Goal: Information Seeking & Learning: Find specific page/section

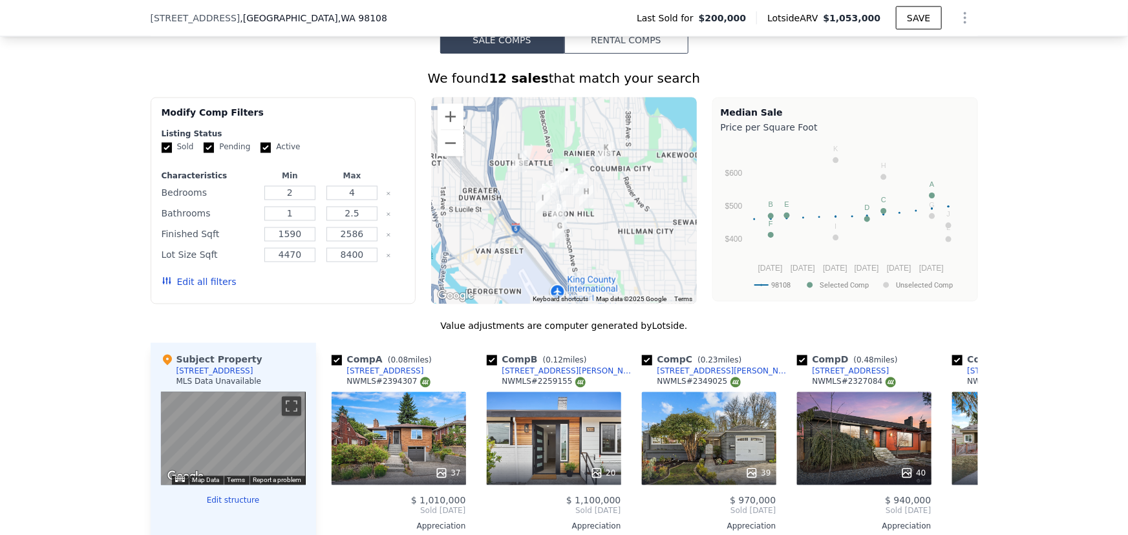
scroll to position [1140, 0]
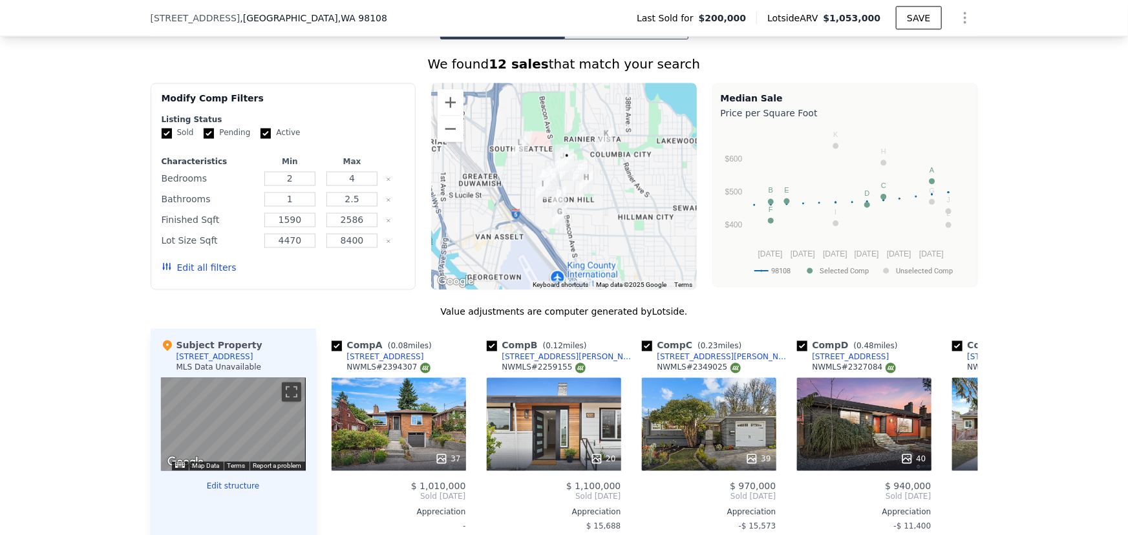
click at [194, 275] on button "Edit all filters" at bounding box center [199, 268] width 75 height 13
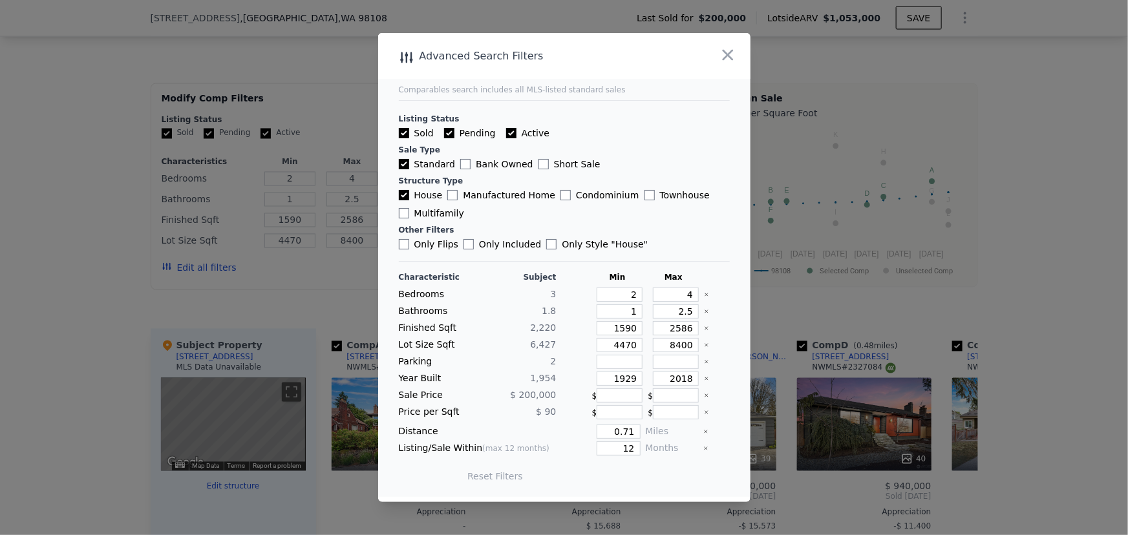
click at [511, 135] on label "Active" at bounding box center [527, 133] width 43 height 13
click at [511, 135] on input "Active" at bounding box center [511, 133] width 10 height 10
checkbox input "false"
drag, startPoint x: 617, startPoint y: 292, endPoint x: 649, endPoint y: 296, distance: 32.0
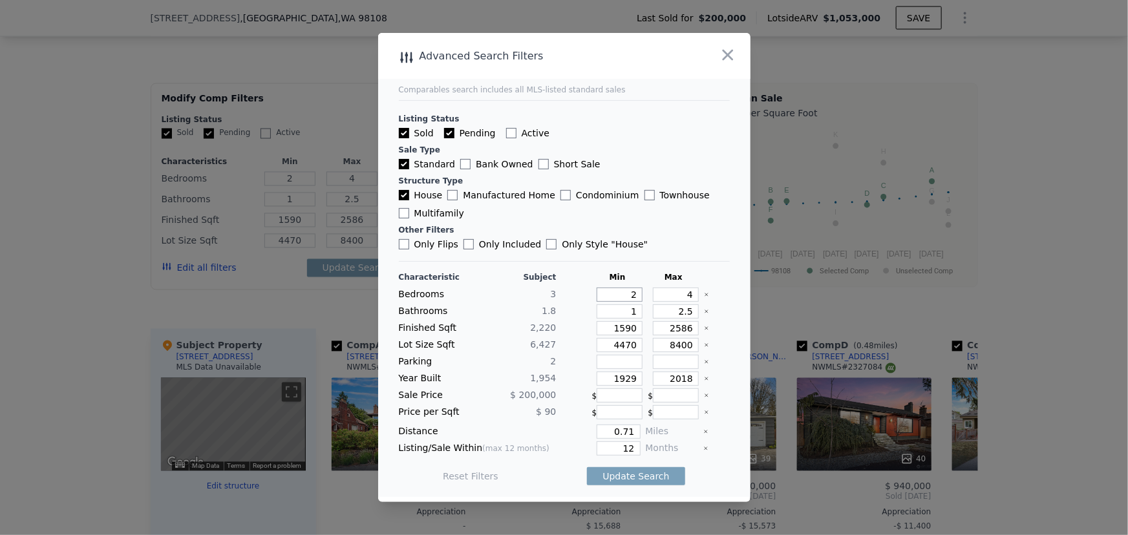
click at [649, 296] on div "Bedrooms 3 2 4" at bounding box center [564, 295] width 331 height 14
type input "3"
drag, startPoint x: 624, startPoint y: 313, endPoint x: 634, endPoint y: 310, distance: 10.2
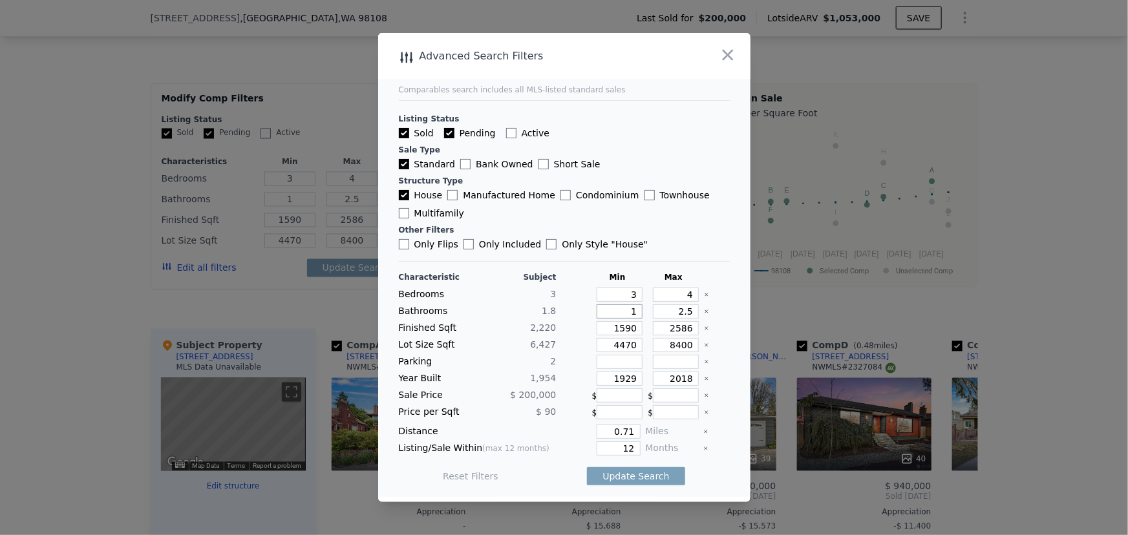
click at [634, 310] on input "1" at bounding box center [620, 312] width 46 height 14
type input "2"
click at [625, 309] on input "2" at bounding box center [620, 312] width 46 height 14
click at [630, 312] on input "2" at bounding box center [620, 312] width 46 height 14
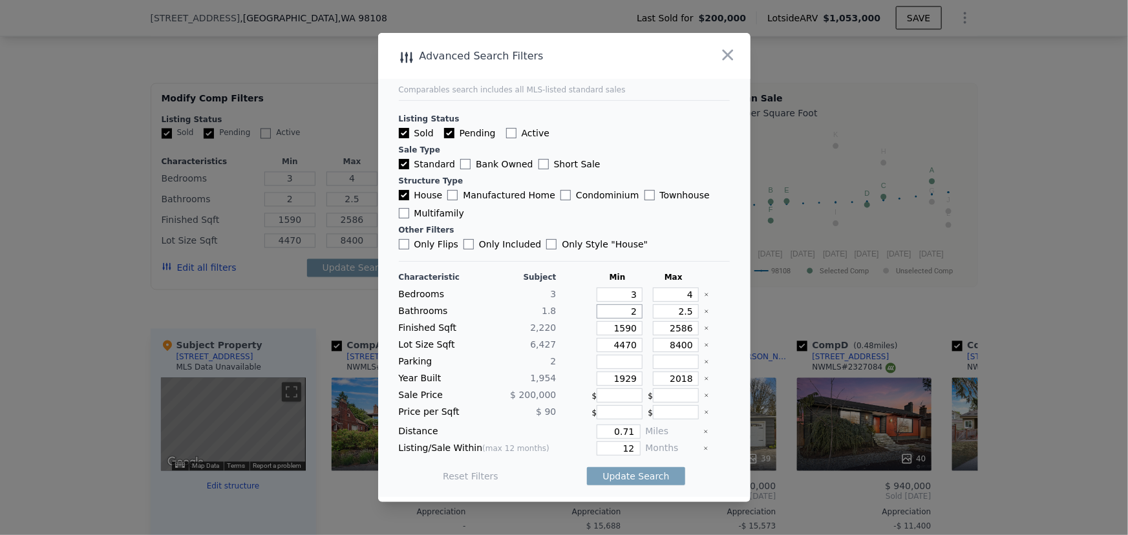
type input "2.2"
type input "2.25"
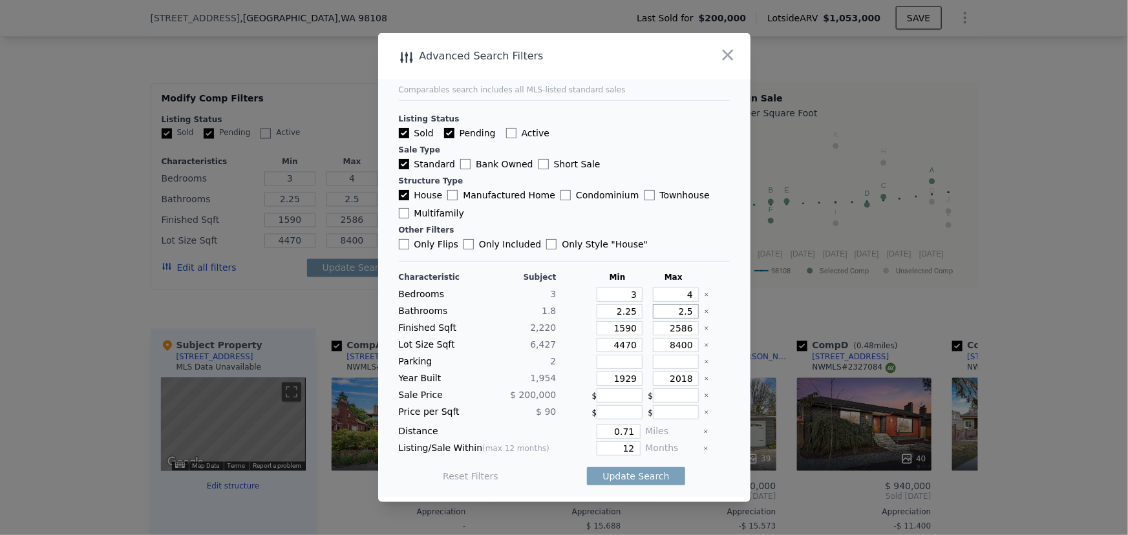
drag, startPoint x: 672, startPoint y: 310, endPoint x: 687, endPoint y: 310, distance: 14.9
click at [687, 310] on input "2.5" at bounding box center [676, 312] width 46 height 14
type input "3"
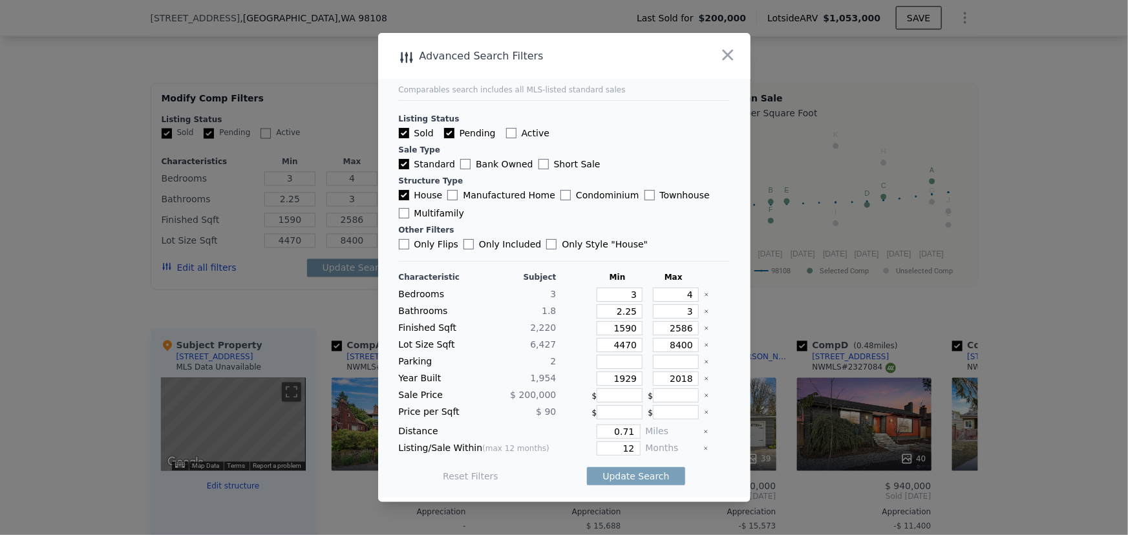
click at [704, 327] on icon "Clear" at bounding box center [706, 328] width 5 height 5
click at [623, 327] on input "number" at bounding box center [620, 328] width 46 height 14
type input "2"
type input "27"
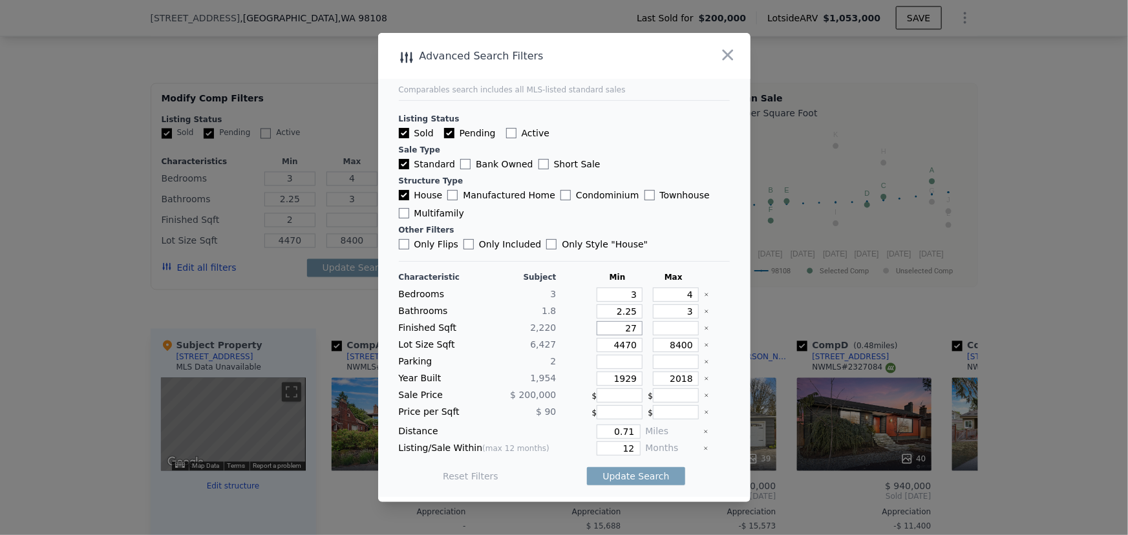
type input "27"
click at [629, 329] on input "27" at bounding box center [620, 328] width 46 height 14
type input "2760"
type input "276"
type input "2760"
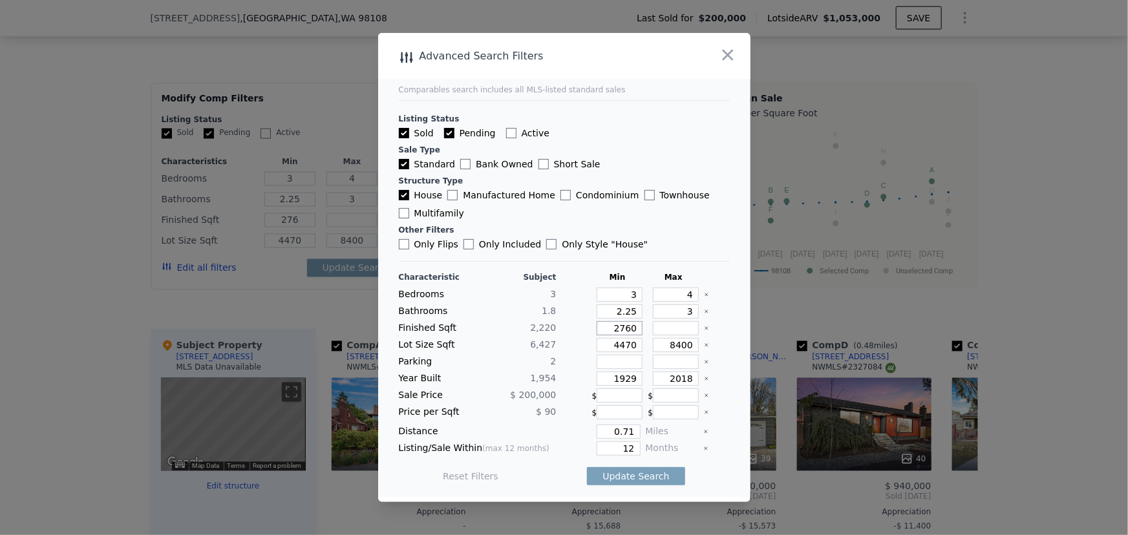
type input "2760"
click at [672, 332] on input "number" at bounding box center [676, 328] width 46 height 14
type input "3"
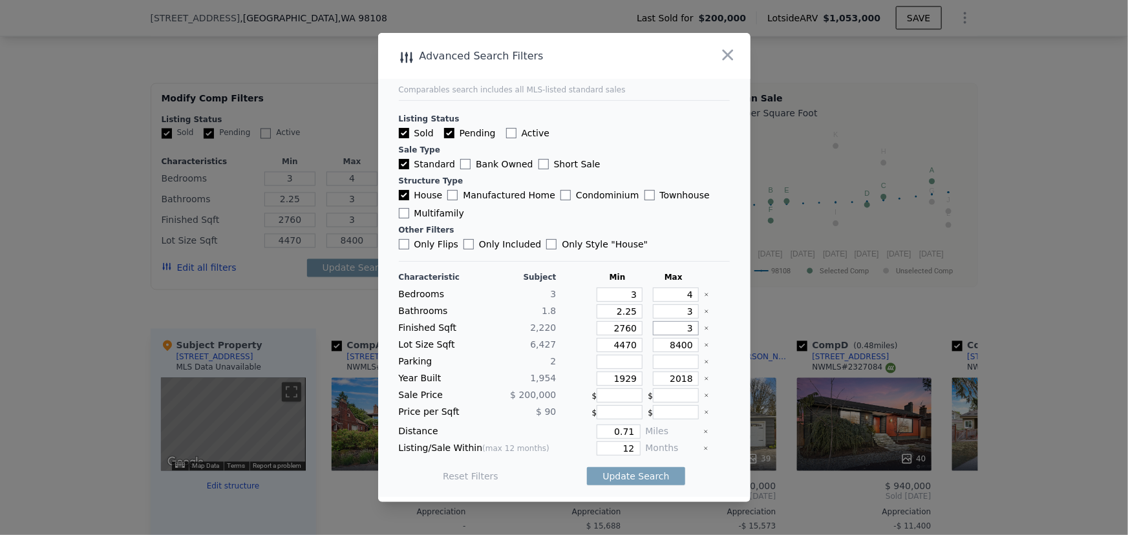
type input "31"
type input "316"
type input "3160"
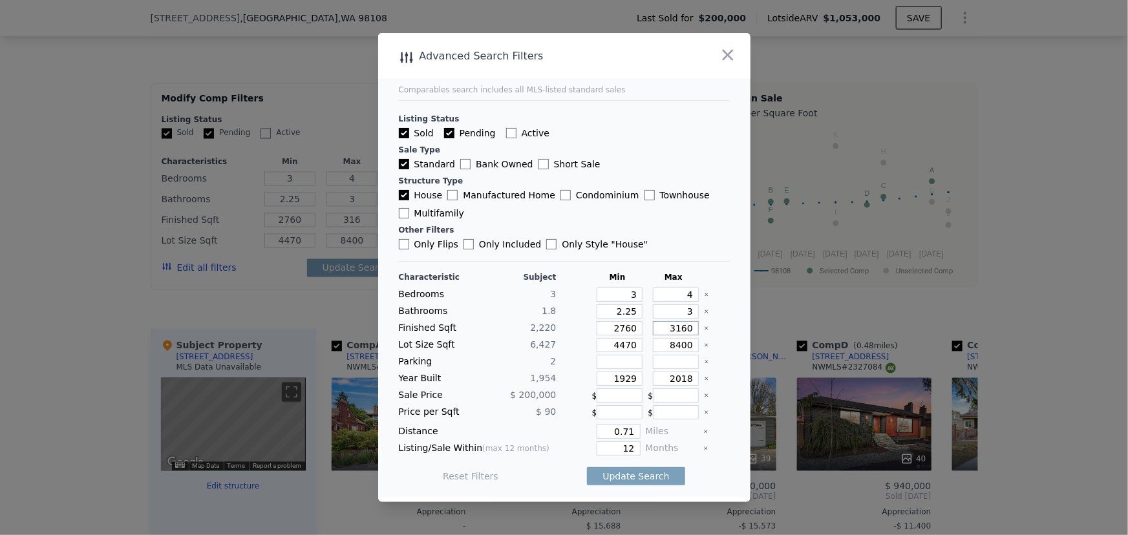
type input "3160"
click at [704, 348] on icon "Clear" at bounding box center [706, 345] width 5 height 5
click at [704, 380] on icon "Clear" at bounding box center [706, 378] width 5 height 5
click at [670, 381] on input "number" at bounding box center [676, 379] width 46 height 14
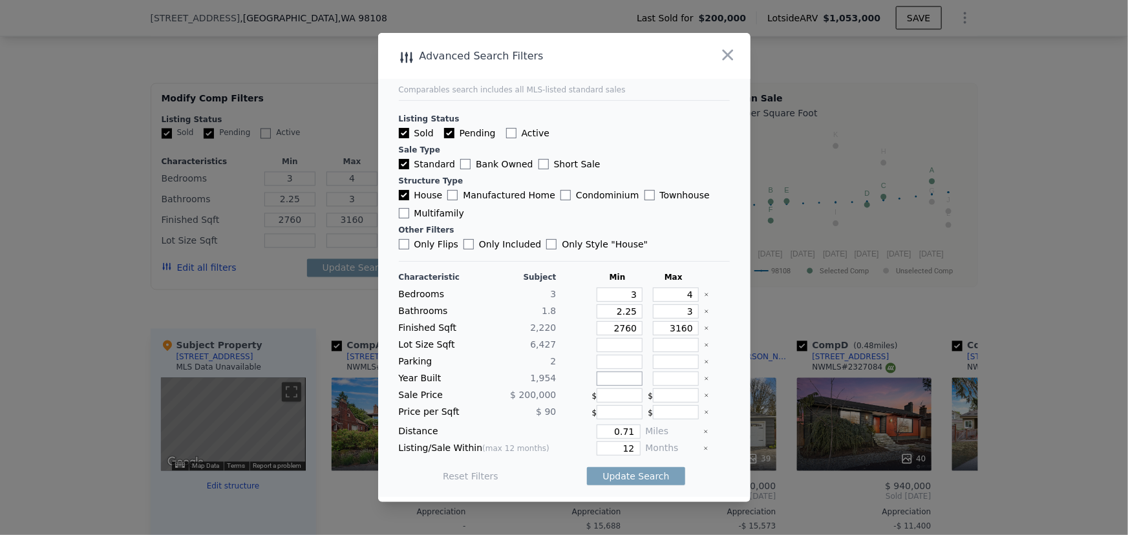
click at [624, 377] on input "number" at bounding box center [620, 379] width 46 height 14
click at [661, 378] on input "number" at bounding box center [676, 379] width 46 height 14
type input "200"
drag, startPoint x: 628, startPoint y: 431, endPoint x: 595, endPoint y: 433, distance: 32.4
click at [597, 433] on input "0.71" at bounding box center [618, 432] width 43 height 14
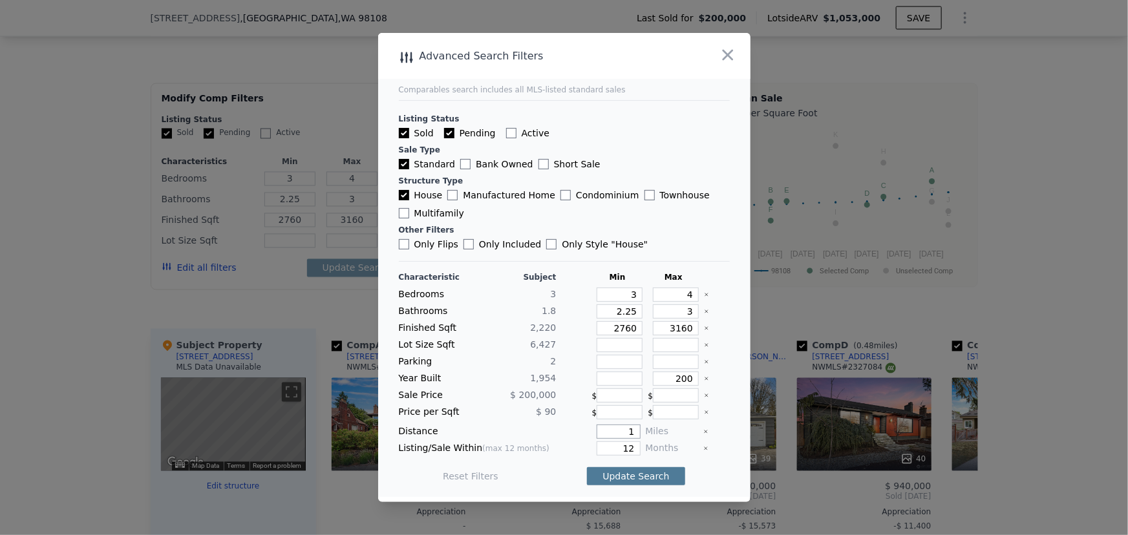
type input "1"
click at [639, 477] on button "Update Search" at bounding box center [636, 476] width 98 height 18
drag, startPoint x: 620, startPoint y: 445, endPoint x: 636, endPoint y: 442, distance: 16.6
click at [636, 442] on div "Listing/Sale Within (max 12 months) 12 Months" at bounding box center [564, 449] width 331 height 14
type input "6"
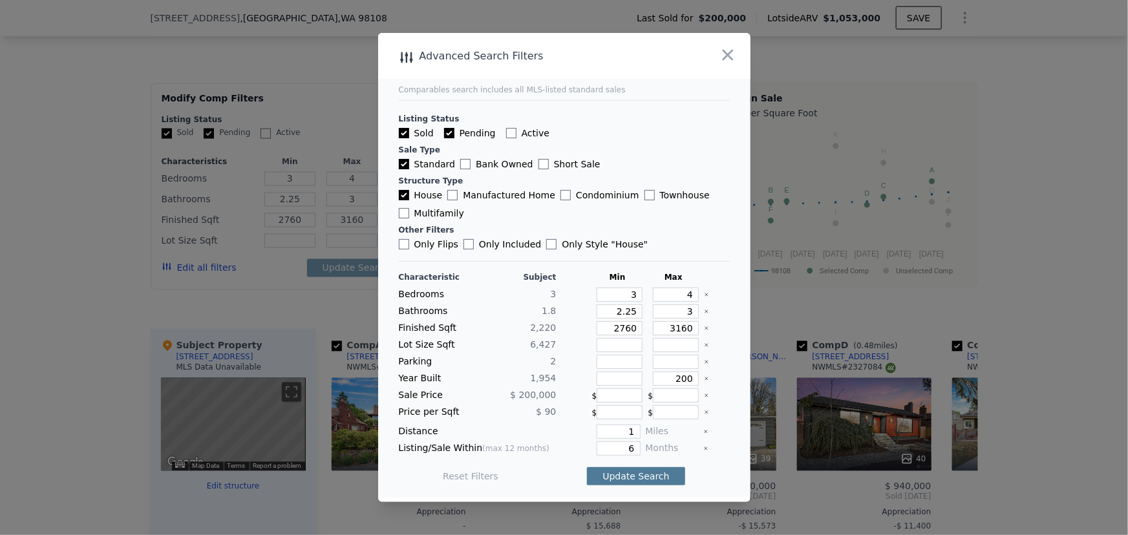
click at [646, 472] on button "Update Search" at bounding box center [636, 476] width 98 height 18
click at [686, 378] on input "200" at bounding box center [676, 379] width 46 height 14
type input "2005"
click at [645, 478] on button "Update Search" at bounding box center [636, 476] width 98 height 18
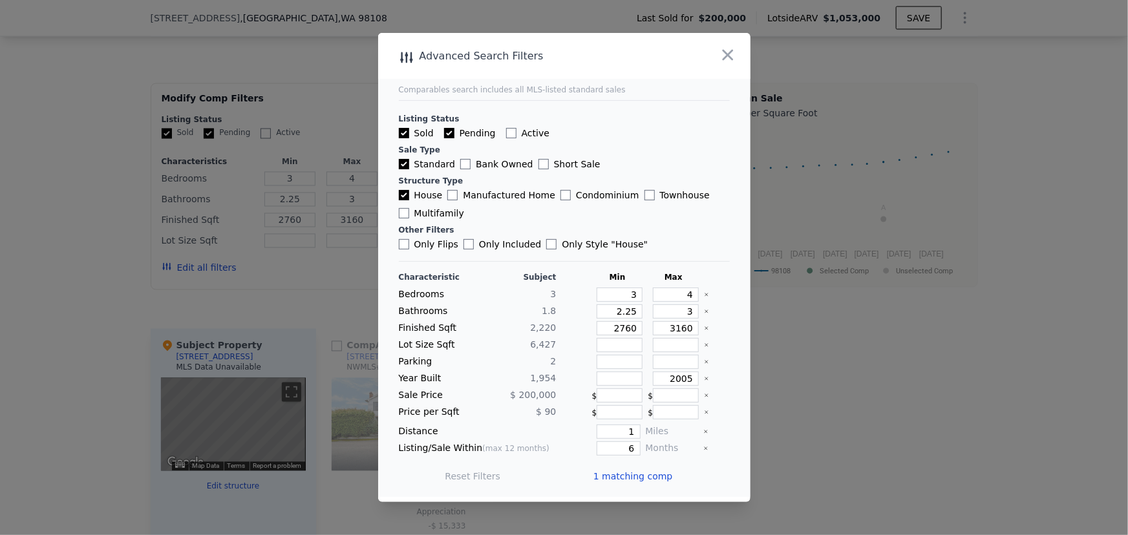
click at [631, 475] on span "1 matching comp" at bounding box center [634, 476] width 80 height 13
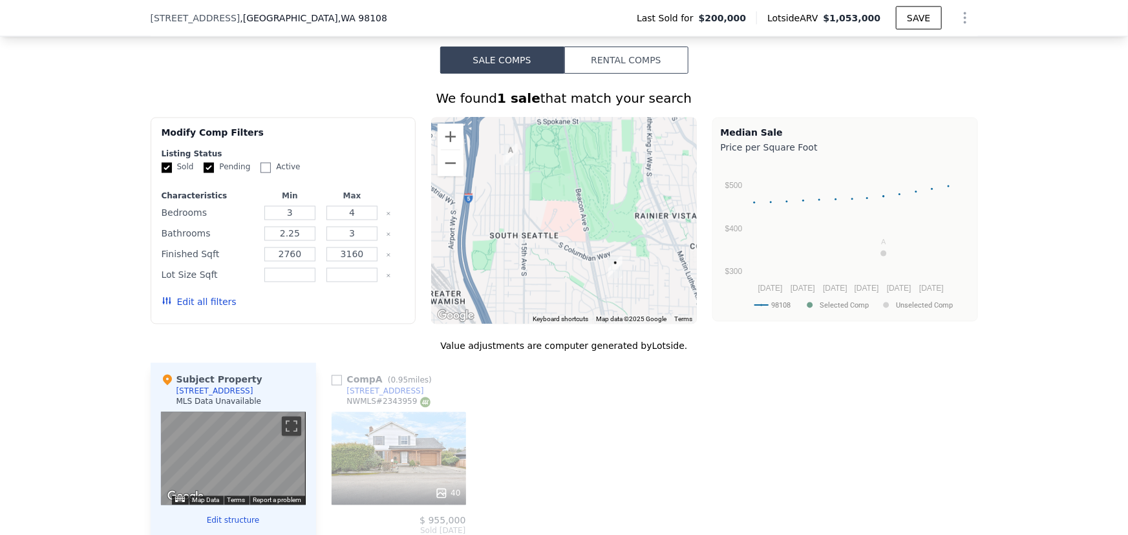
scroll to position [1081, 0]
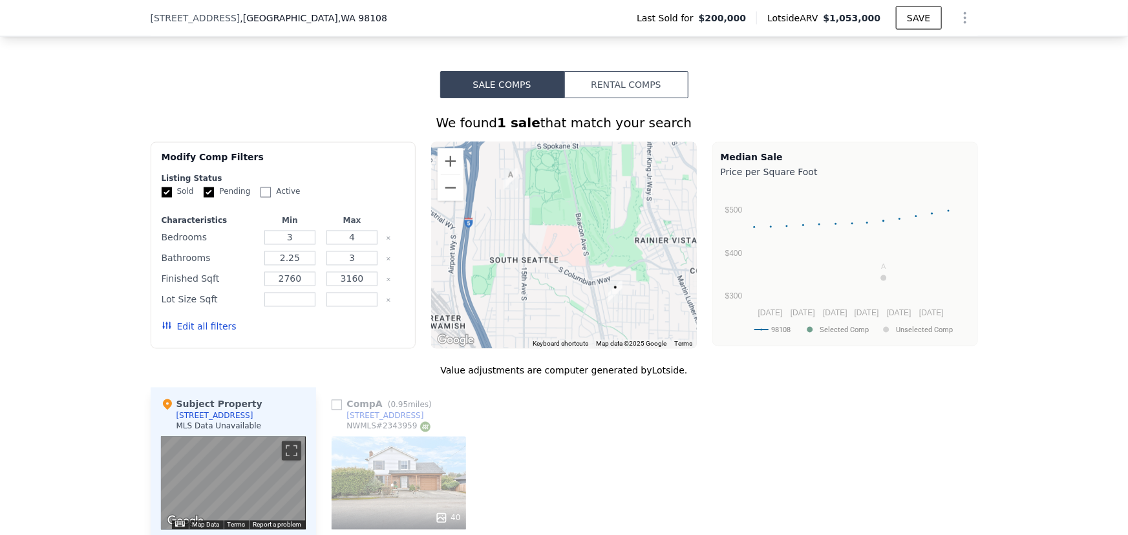
click at [204, 334] on button "Edit all filters" at bounding box center [199, 327] width 75 height 13
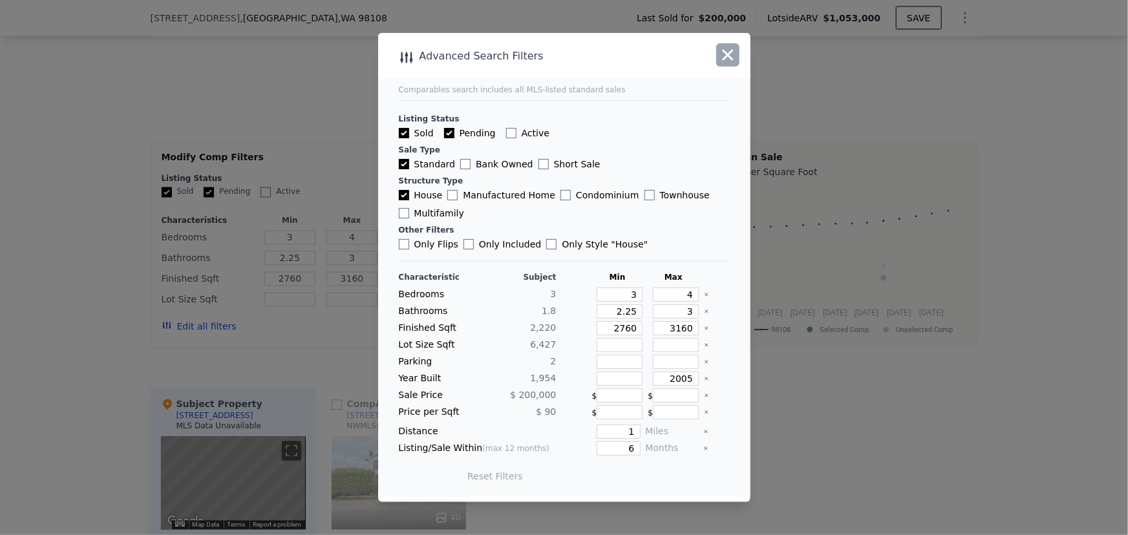
click at [730, 54] on icon "button" at bounding box center [728, 55] width 11 height 11
